Goal: Task Accomplishment & Management: Complete application form

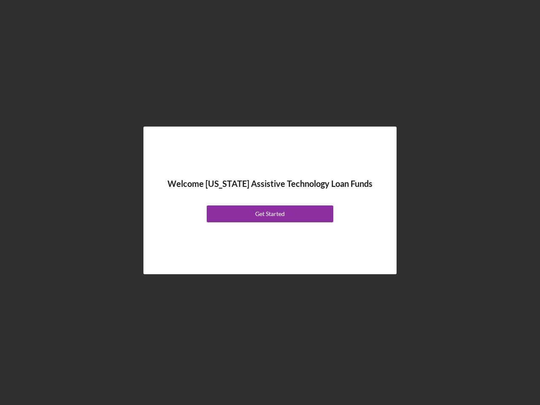
click at [270, 202] on div "Welcome [US_STATE] Assistive Technology Loan Funds Get Started" at bounding box center [269, 200] width 211 height 105
click at [270, 214] on div "Get Started" at bounding box center [270, 213] width 30 height 17
